Goal: Information Seeking & Learning: Stay updated

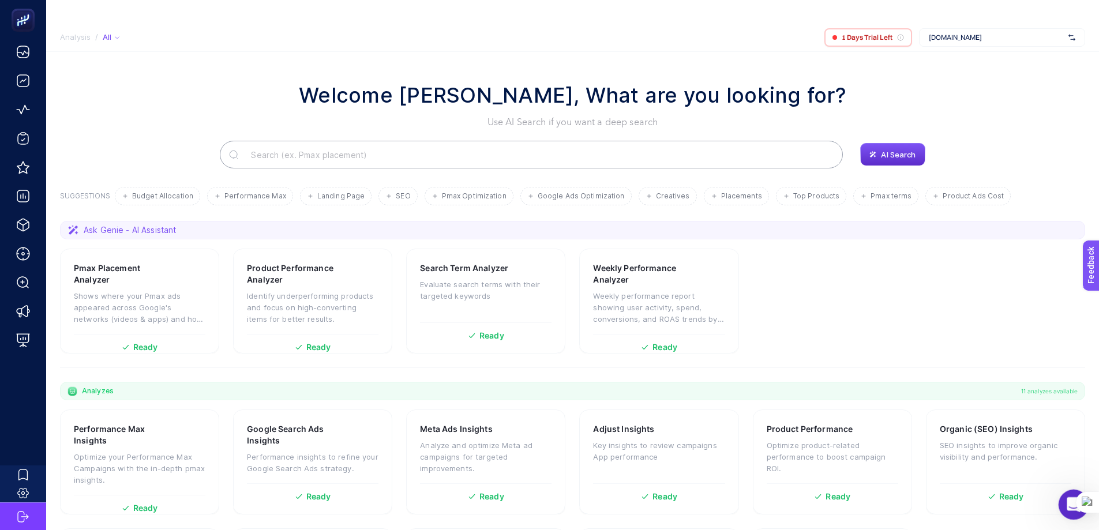
click at [1064, 506] on icon "Open Intercom Messenger" at bounding box center [1072, 503] width 19 height 19
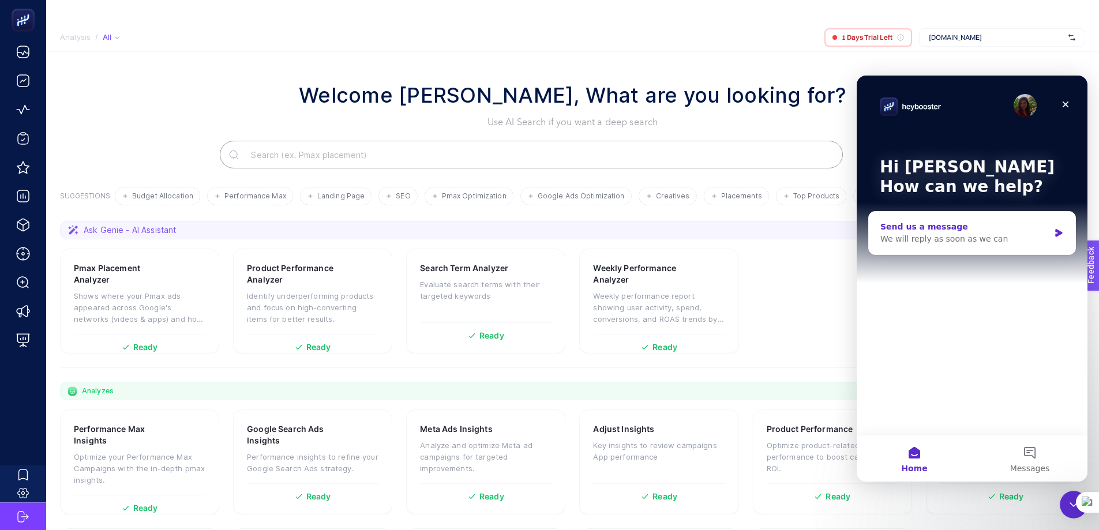
click at [947, 231] on div "Send us a message" at bounding box center [964, 227] width 169 height 12
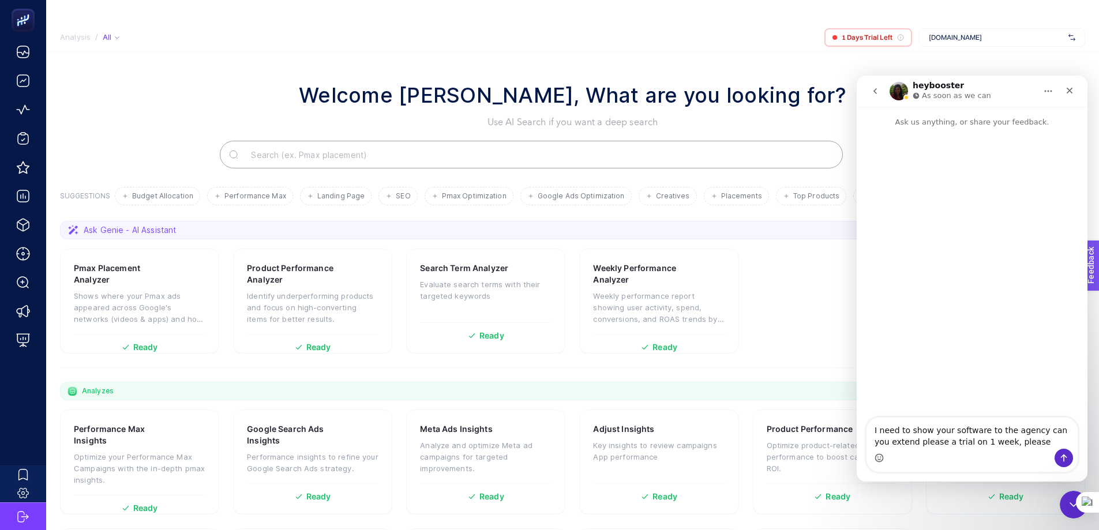
type textarea "I need to show your software to the agency can you extend please a trial on 1 w…"
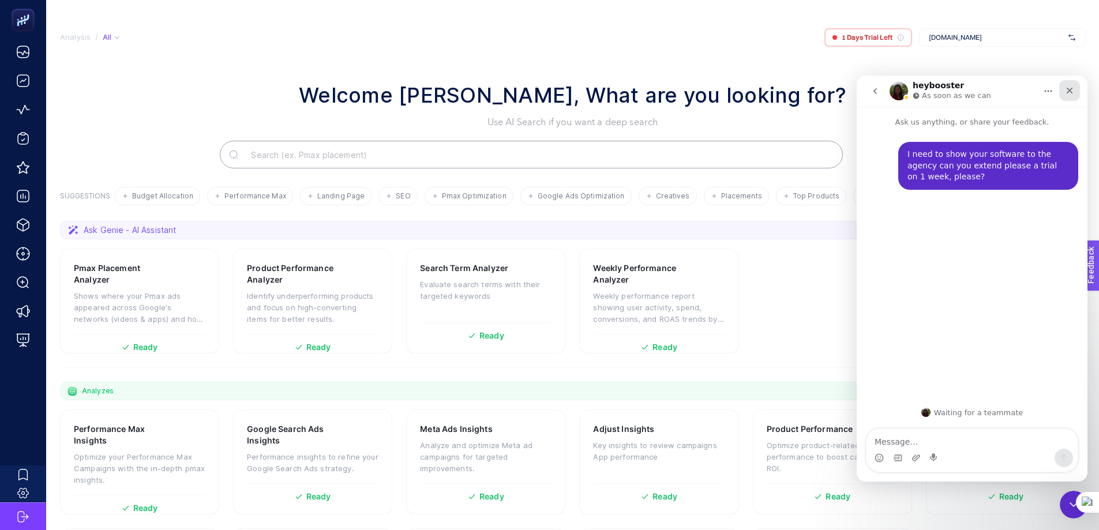
click at [1065, 91] on icon "Close" at bounding box center [1069, 90] width 9 height 9
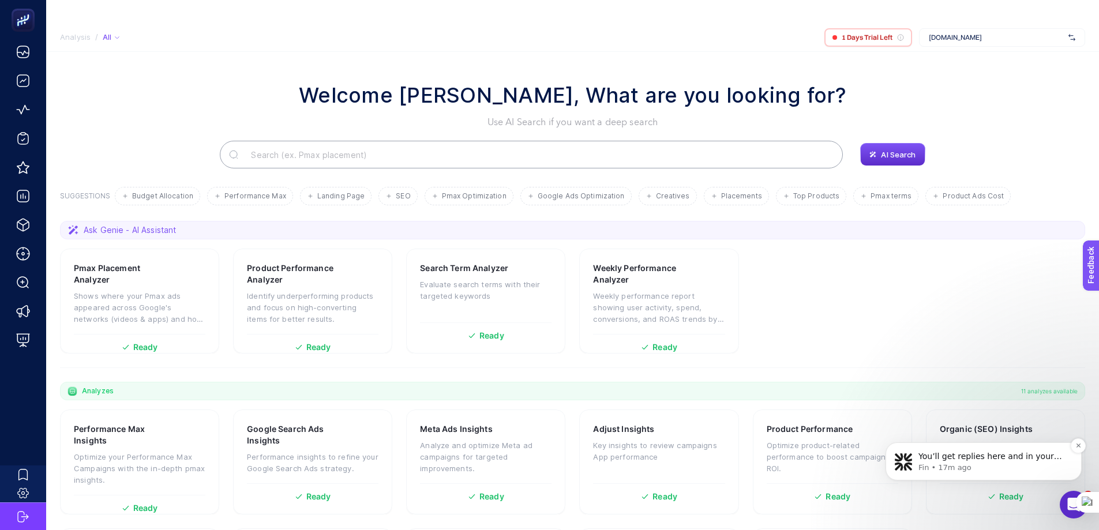
click at [1022, 464] on p "Fin • 17m ago" at bounding box center [992, 468] width 149 height 10
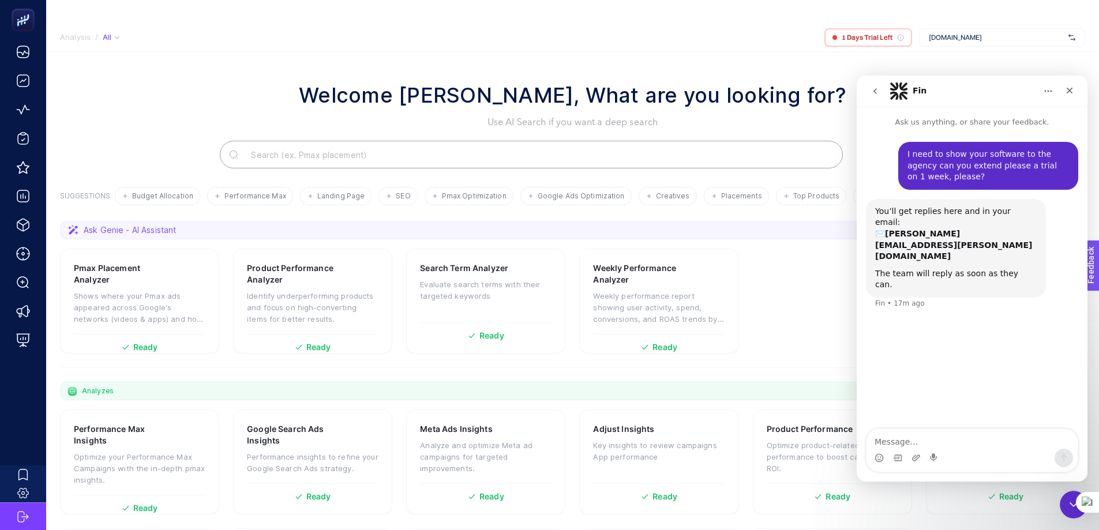
click at [145, 80] on div "Welcome [PERSON_NAME], What are you looking for? Use AI Search if you want a de…" at bounding box center [572, 105] width 1025 height 50
click at [1010, 33] on span "[DOMAIN_NAME]" at bounding box center [996, 37] width 135 height 9
click at [828, 80] on div "Welcome [PERSON_NAME], What are you looking for? Use AI Search if you want a de…" at bounding box center [572, 105] width 1025 height 50
drag, startPoint x: 1073, startPoint y: 91, endPoint x: 1909, endPoint y: 166, distance: 840.0
click at [1073, 91] on icon "Close" at bounding box center [1069, 90] width 9 height 9
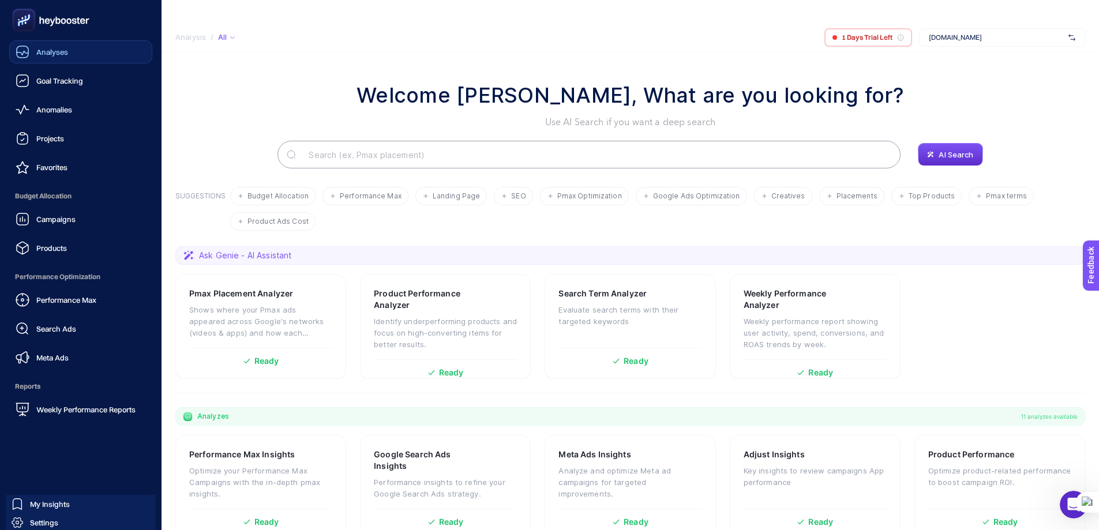
click at [26, 53] on icon at bounding box center [23, 53] width 12 height 4
click at [58, 85] on span "Goal Tracking" at bounding box center [59, 80] width 47 height 9
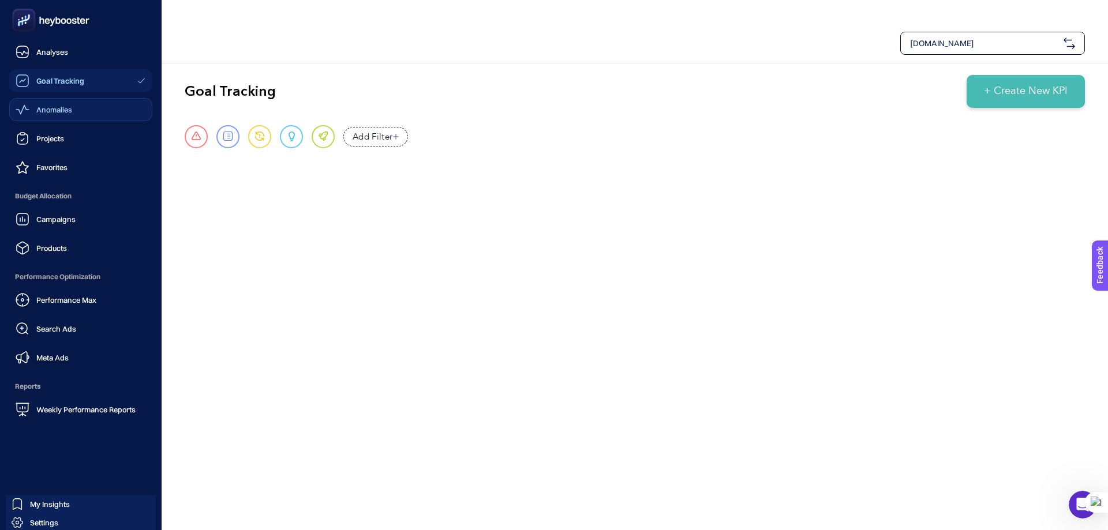
click at [36, 110] on span "Anomalies" at bounding box center [54, 109] width 36 height 9
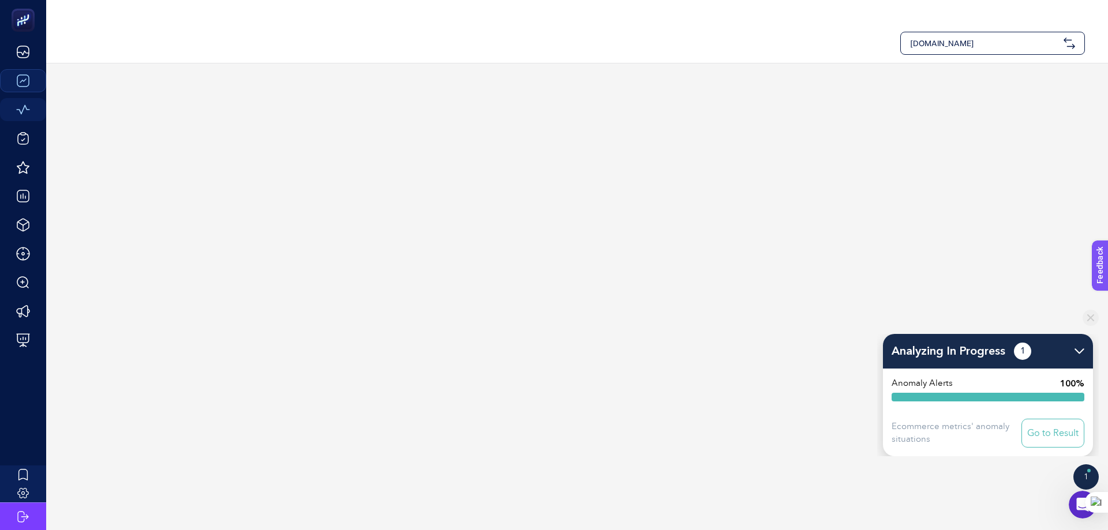
click at [174, 156] on section "Analyzing In Progress 1 Anomaly Alerts 100% Ecommerce metrics' anomaly situatio…" at bounding box center [577, 308] width 1062 height 490
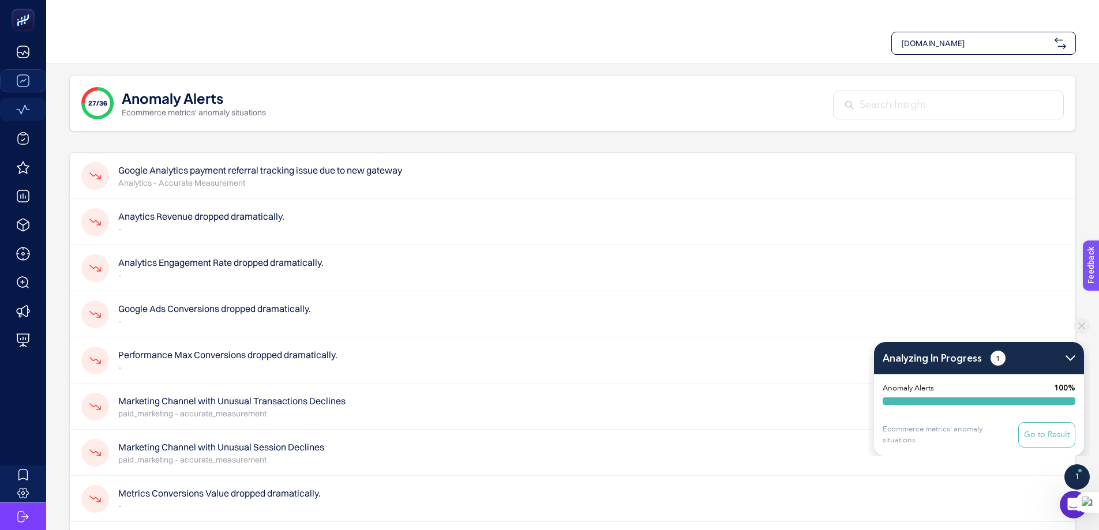
click at [282, 177] on p "Analytics - Accurate Measurement" at bounding box center [260, 183] width 284 height 12
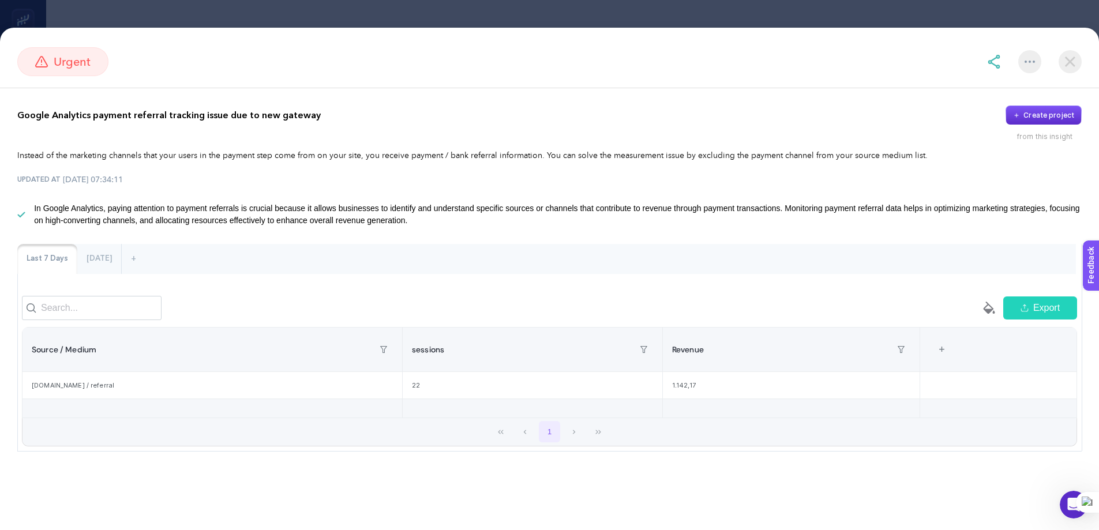
click at [1074, 63] on img at bounding box center [1070, 61] width 23 height 23
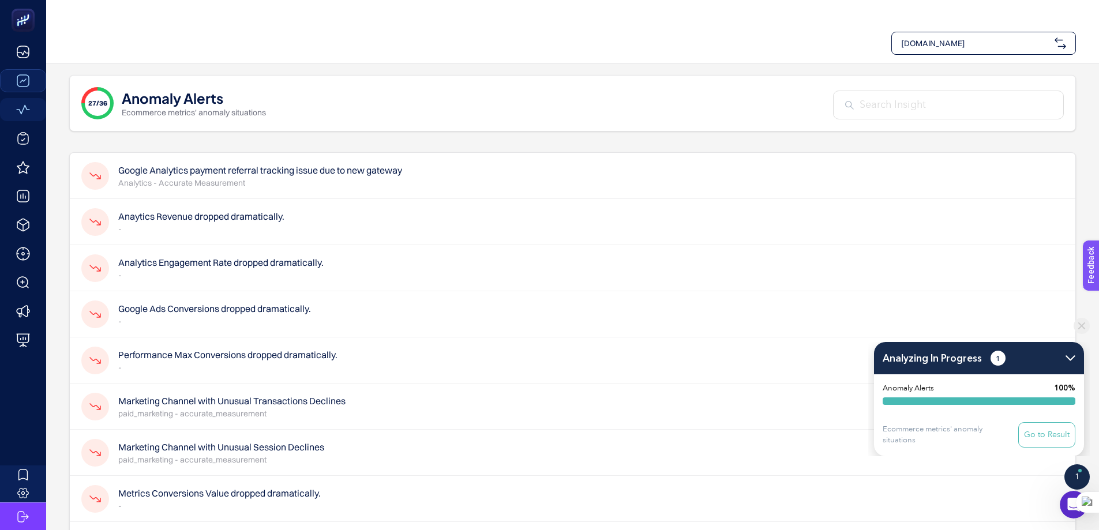
click at [233, 209] on h4 "Anaytics Revenue dropped dramatically." at bounding box center [201, 216] width 166 height 14
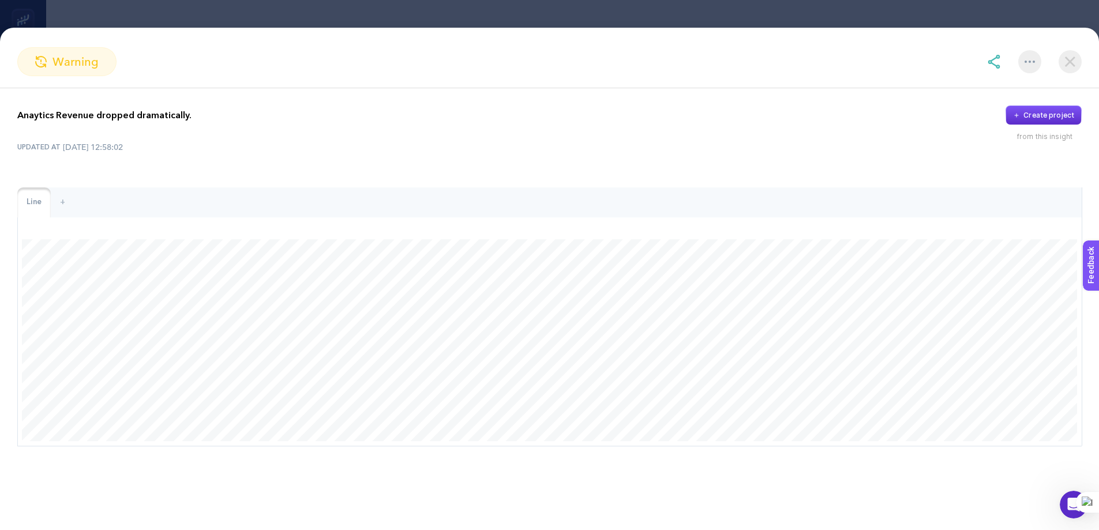
scroll to position [115, 0]
click at [1065, 62] on img at bounding box center [1070, 61] width 23 height 23
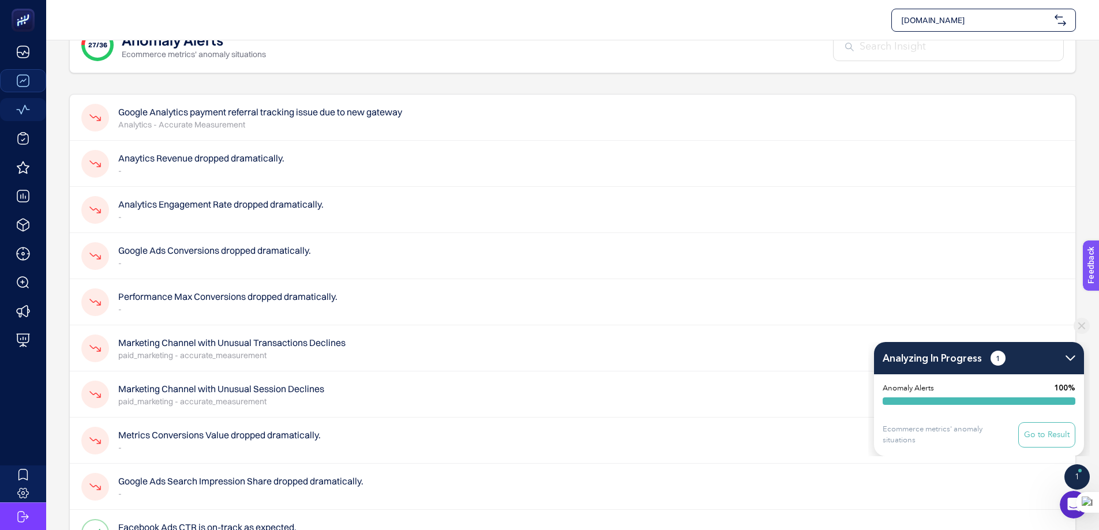
scroll to position [58, 0]
click at [294, 244] on h4 "Google Ads Conversions dropped dramatically." at bounding box center [214, 251] width 193 height 14
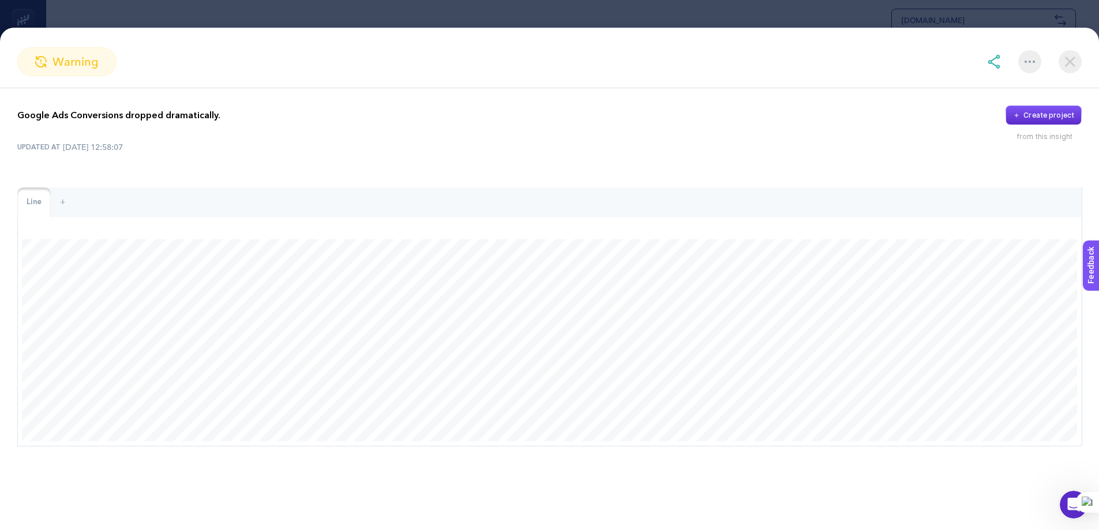
click at [1071, 65] on img at bounding box center [1070, 61] width 23 height 23
